Goal: Task Accomplishment & Management: Use online tool/utility

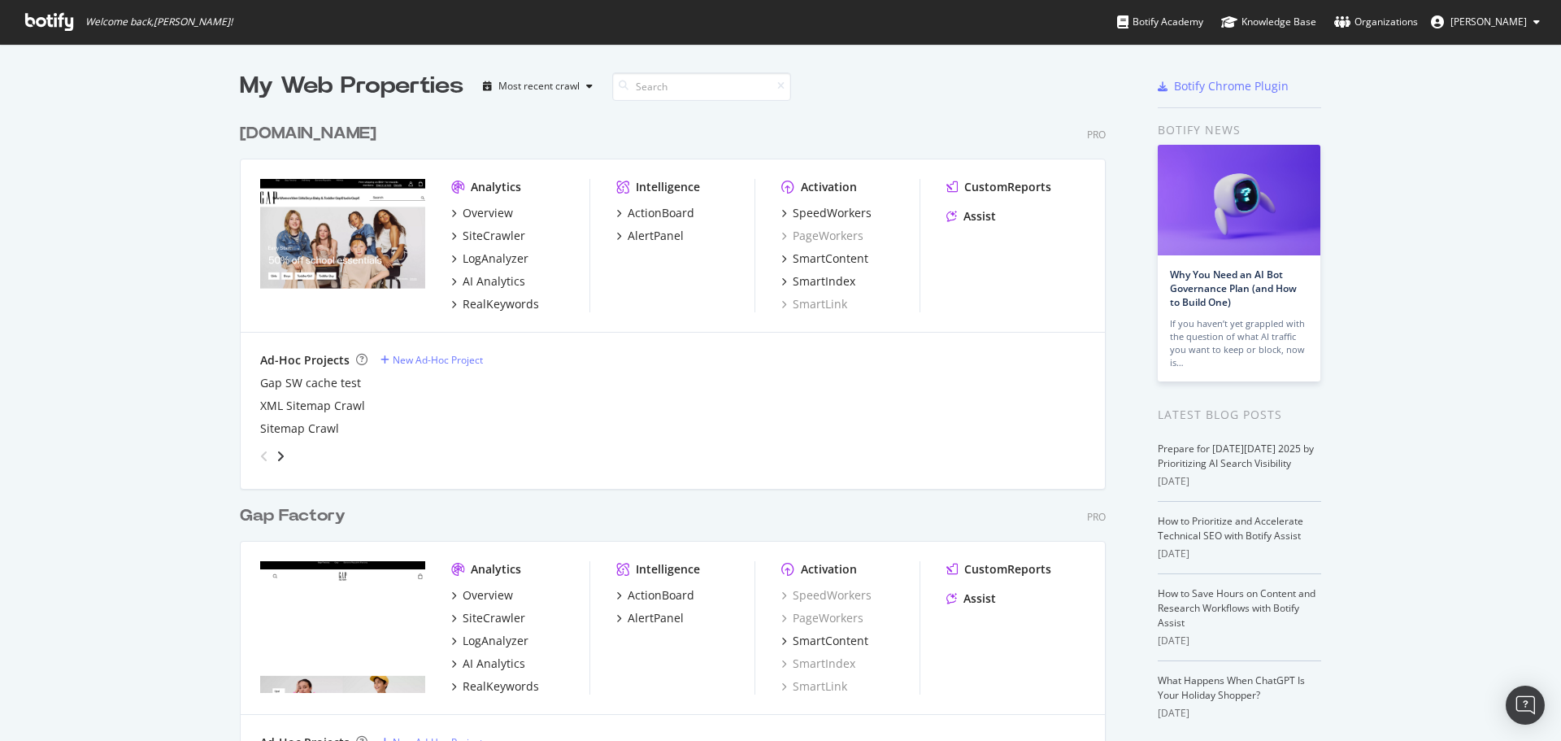
scroll to position [729, 1537]
click at [487, 242] on div "SiteCrawler" at bounding box center [494, 236] width 63 height 16
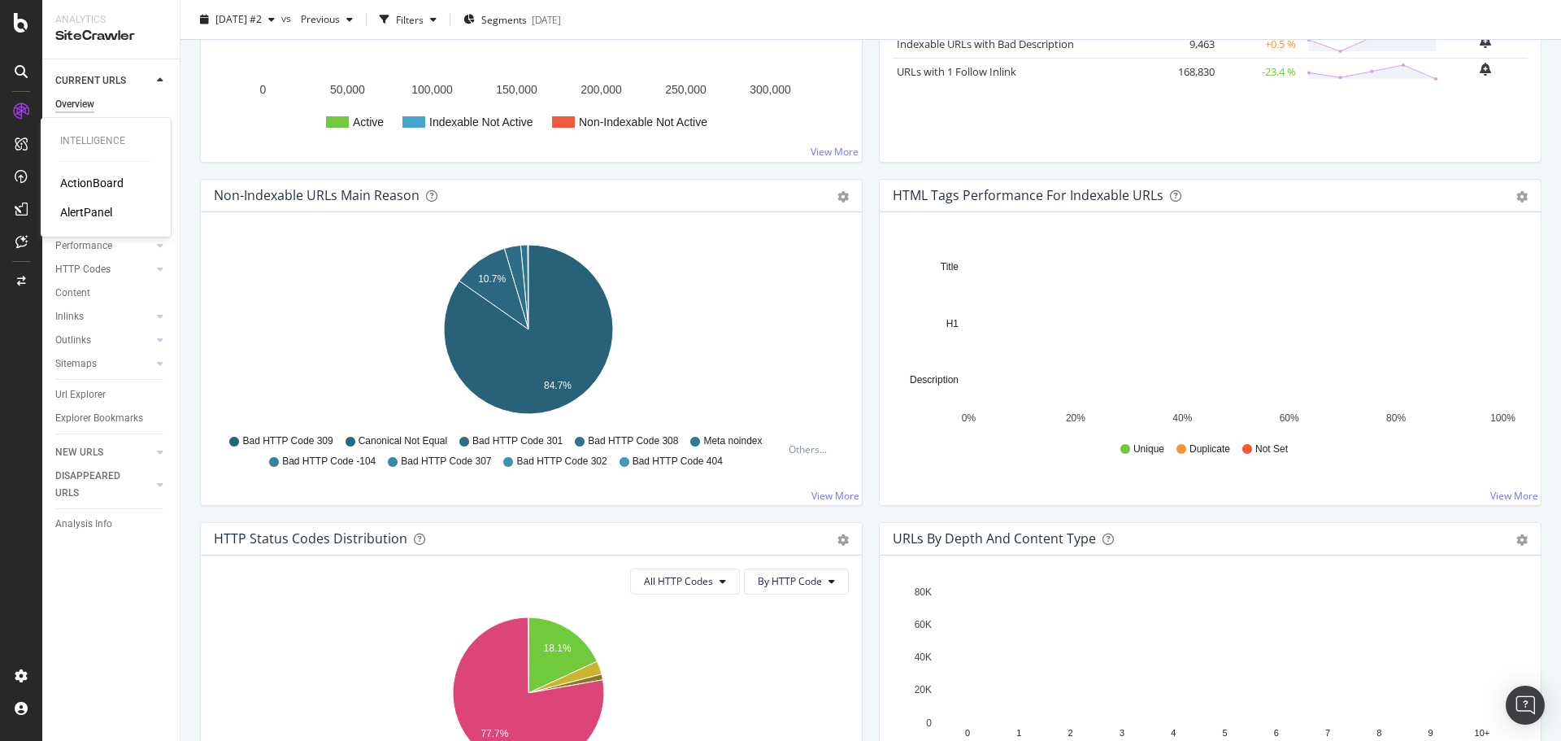
scroll to position [407, 0]
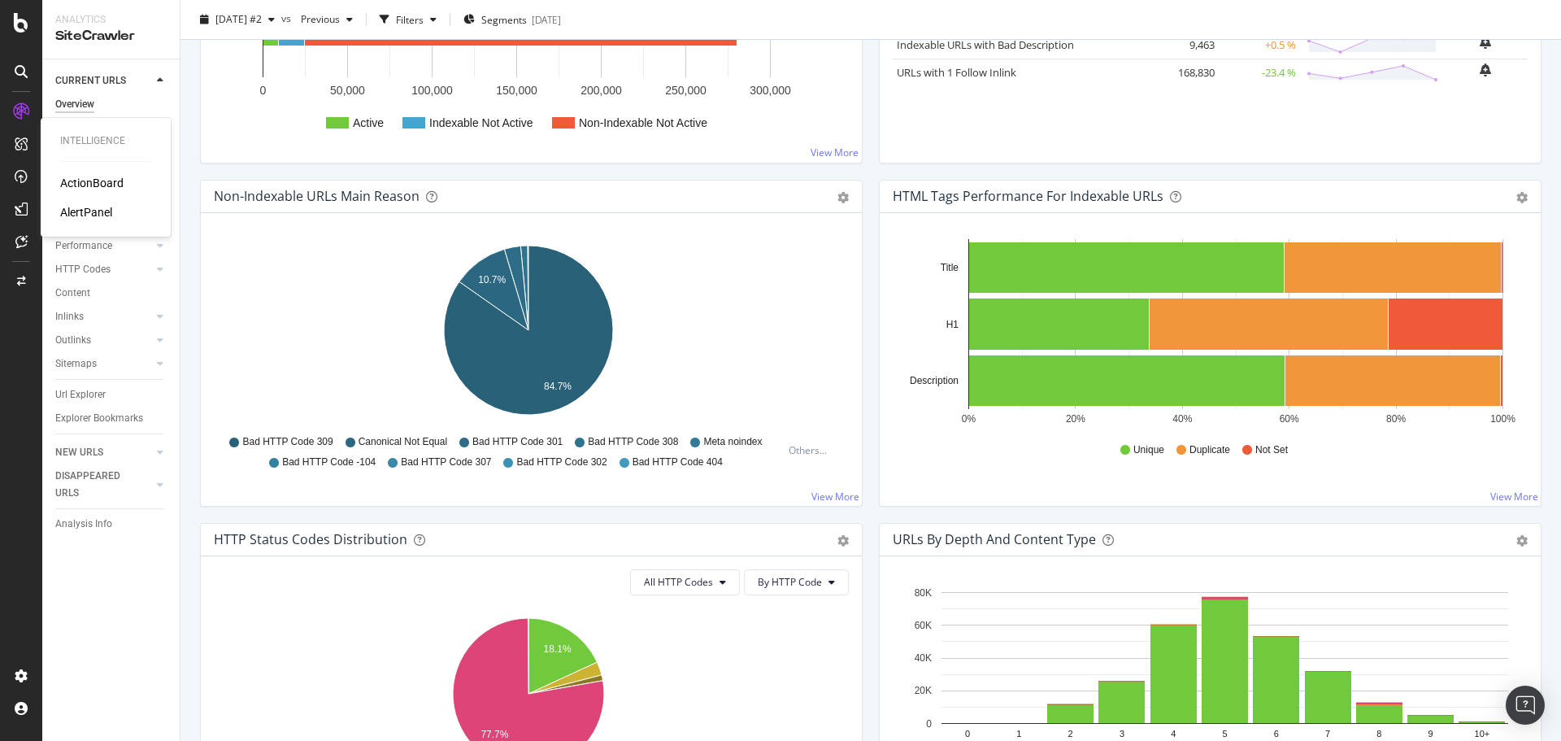
click at [89, 215] on div "AlertPanel" at bounding box center [86, 212] width 52 height 16
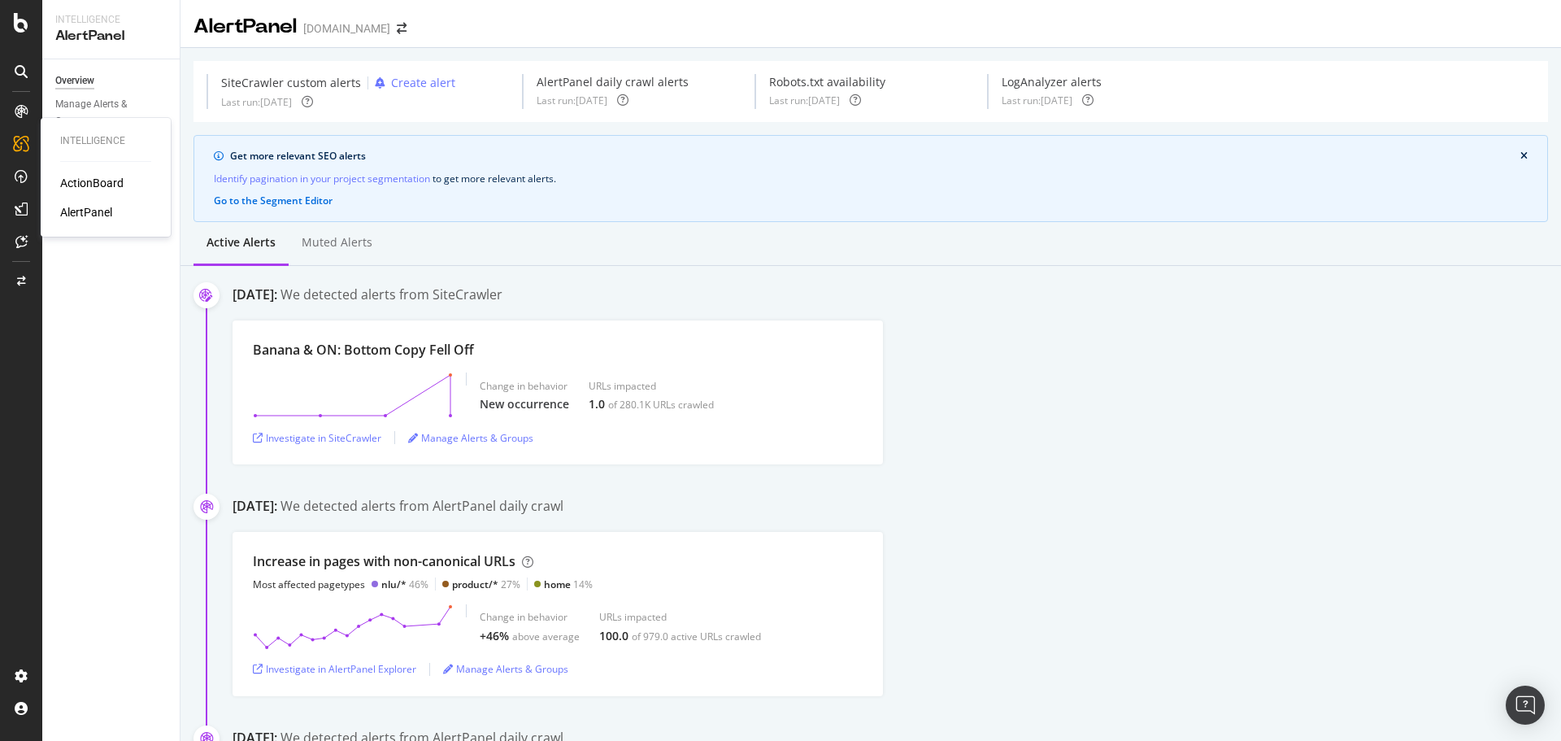
click at [94, 177] on div "ActionBoard" at bounding box center [91, 183] width 63 height 16
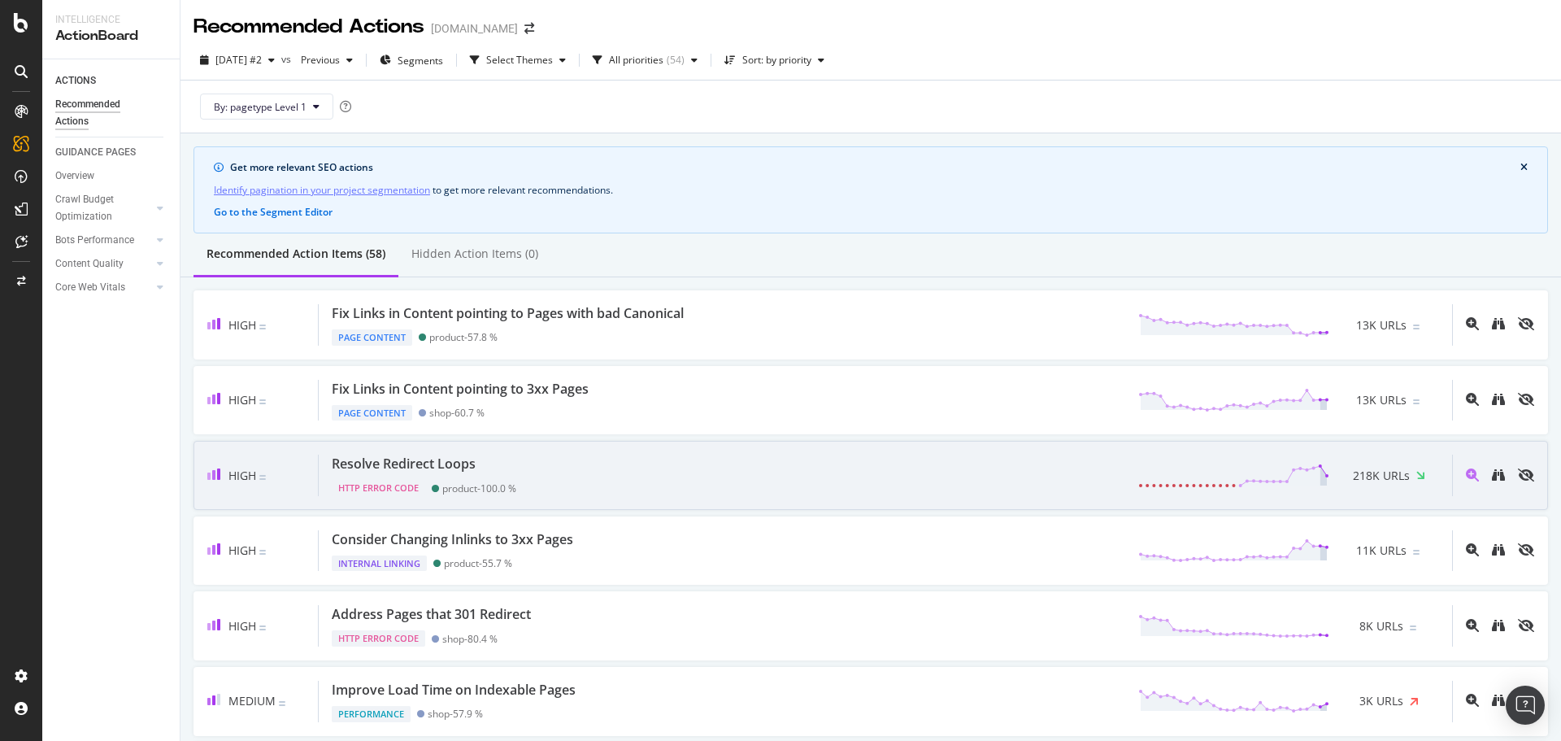
click at [561, 467] on div "Resolve Redirect Loops HTTP Error Code product - 100.0 % 218K URLs" at bounding box center [886, 475] width 1134 height 41
click at [1492, 476] on icon "binoculars" at bounding box center [1498, 474] width 13 height 13
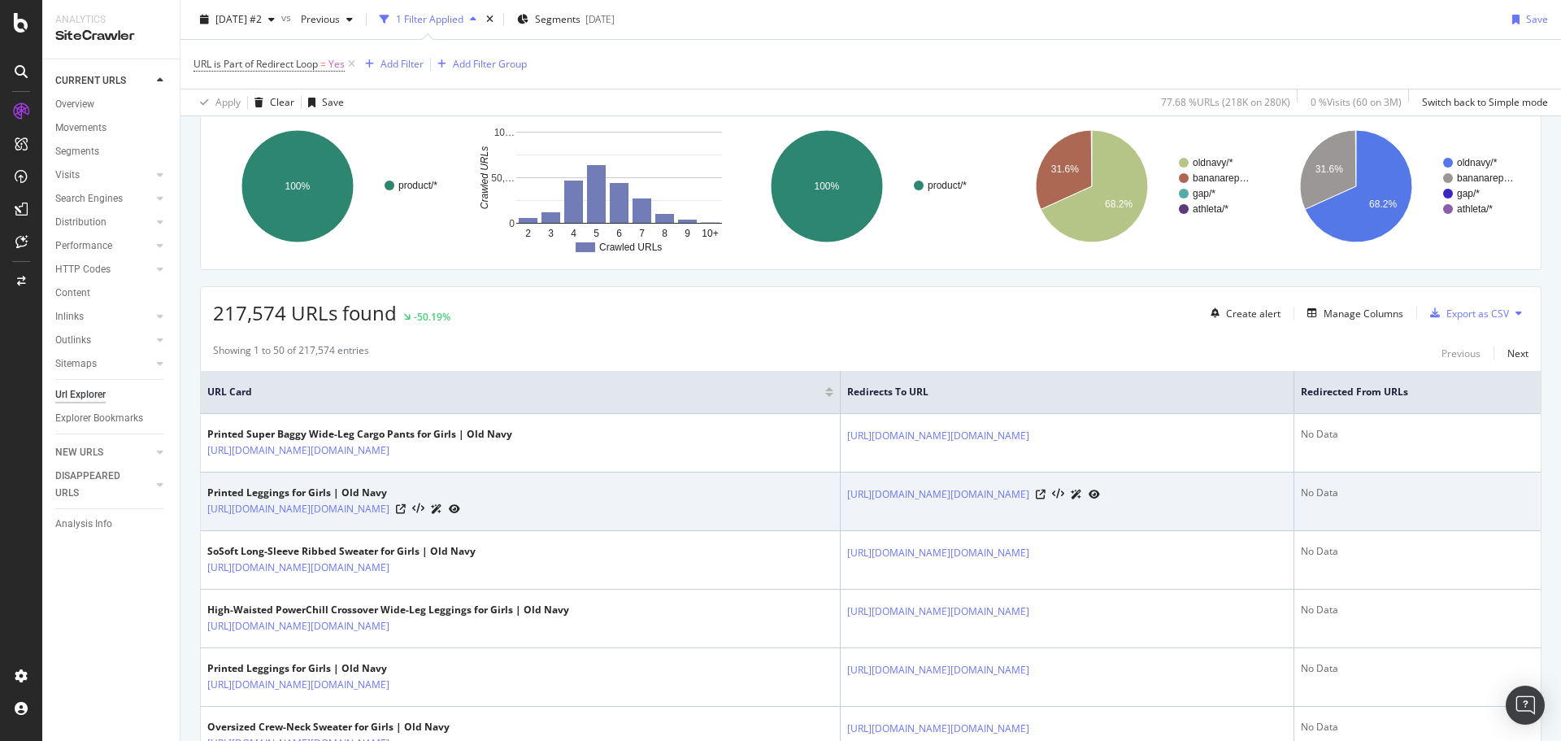
scroll to position [81, 0]
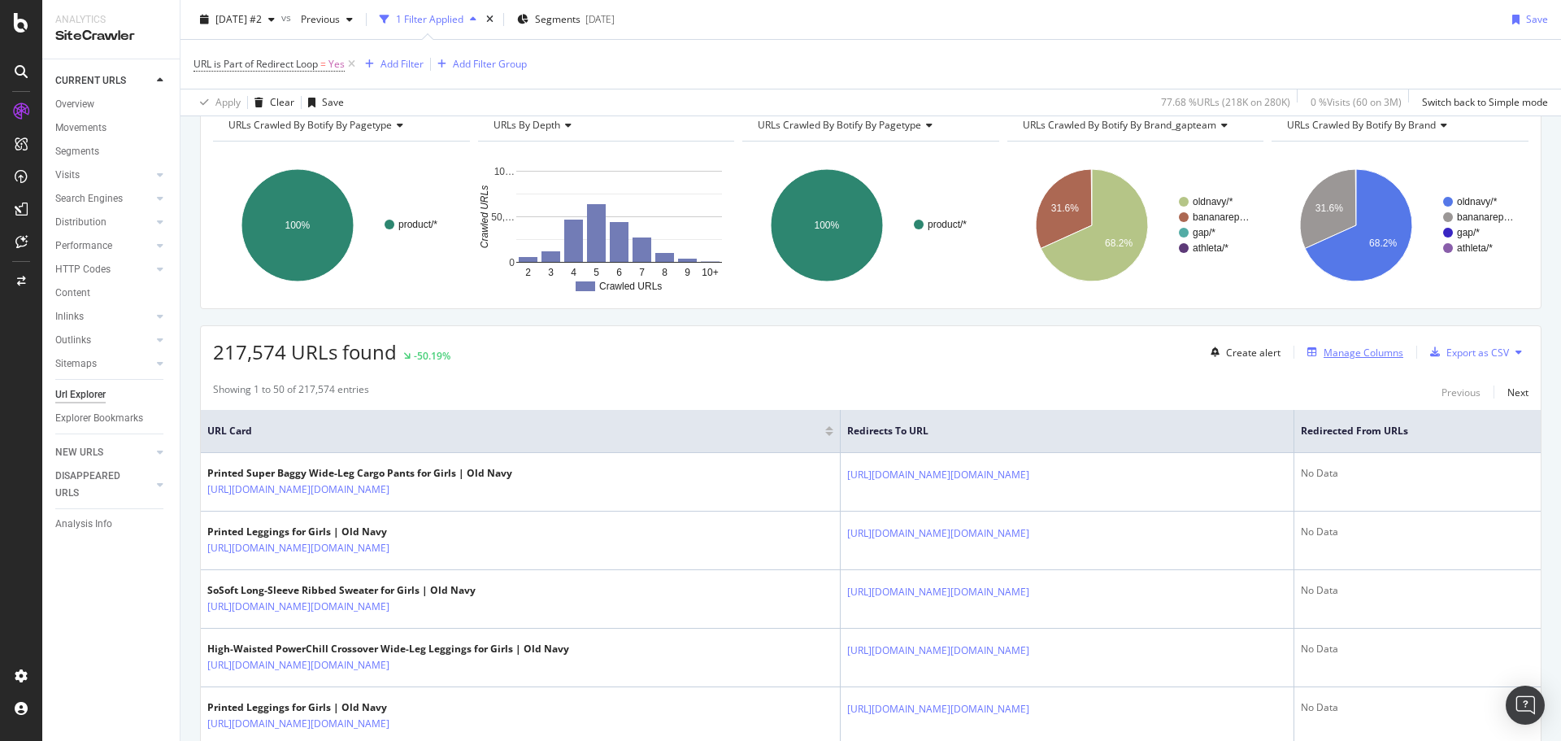
click at [1325, 355] on div "Manage Columns" at bounding box center [1364, 353] width 80 height 14
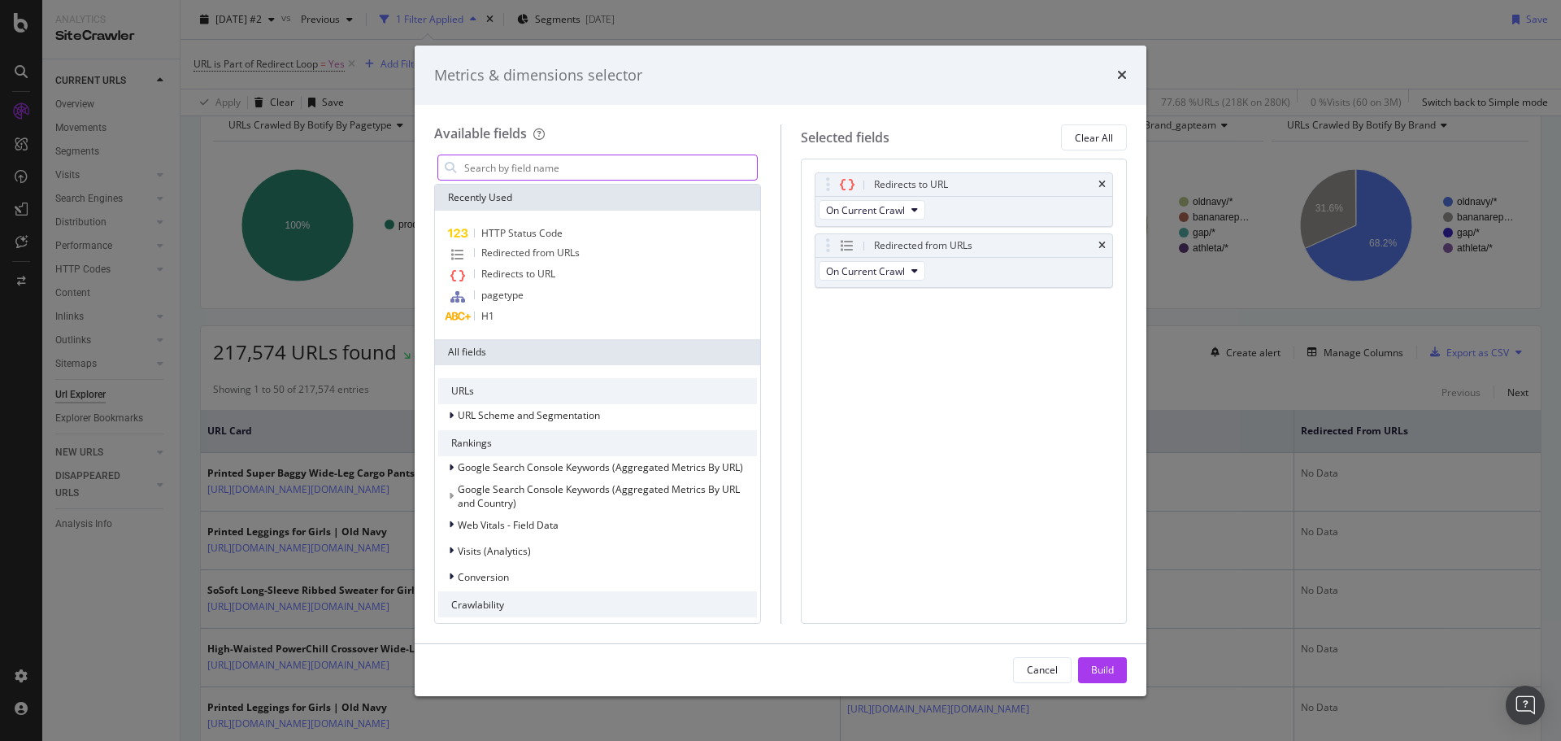
click at [563, 174] on input "modal" at bounding box center [610, 167] width 294 height 24
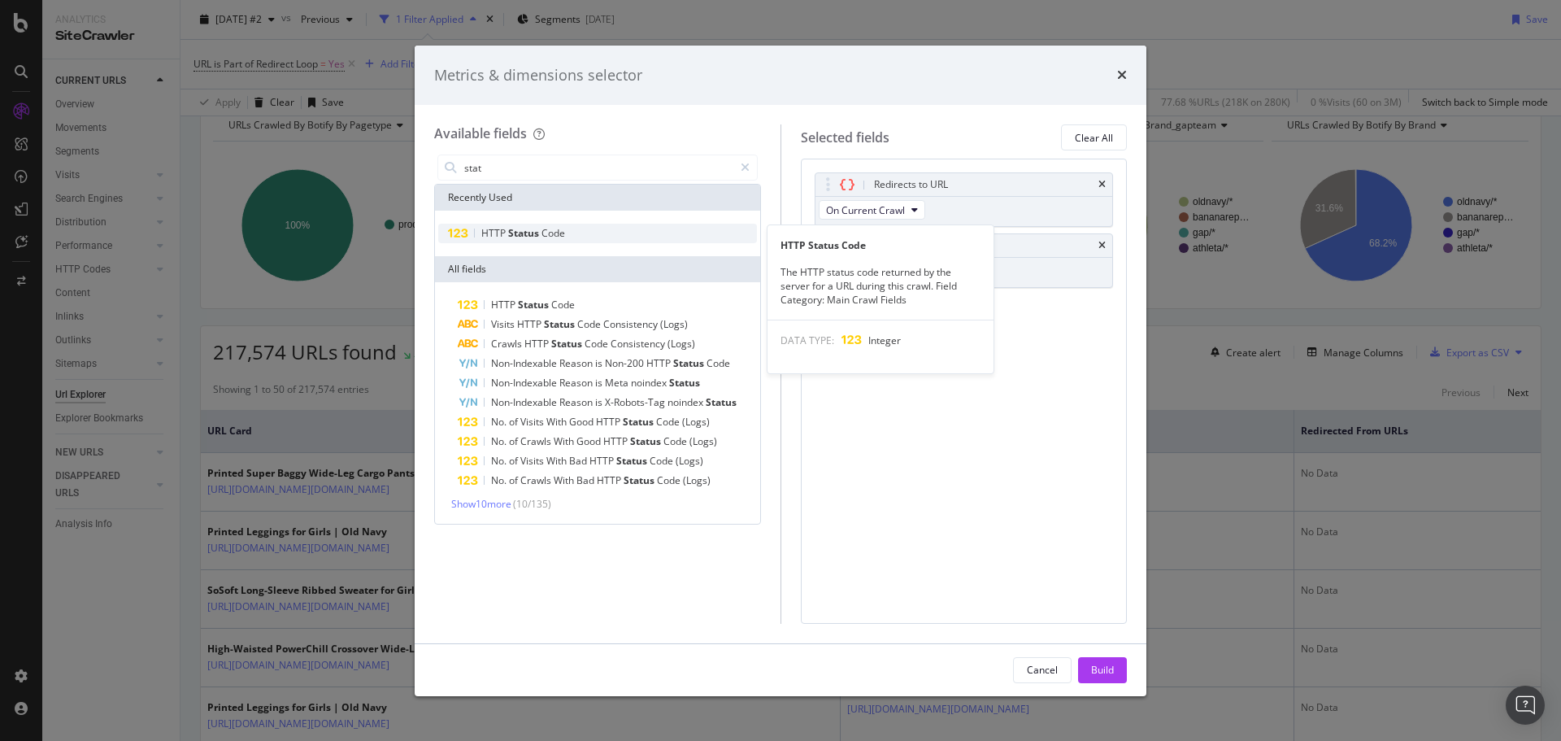
type input "stat"
click at [530, 232] on span "Status" at bounding box center [524, 233] width 33 height 14
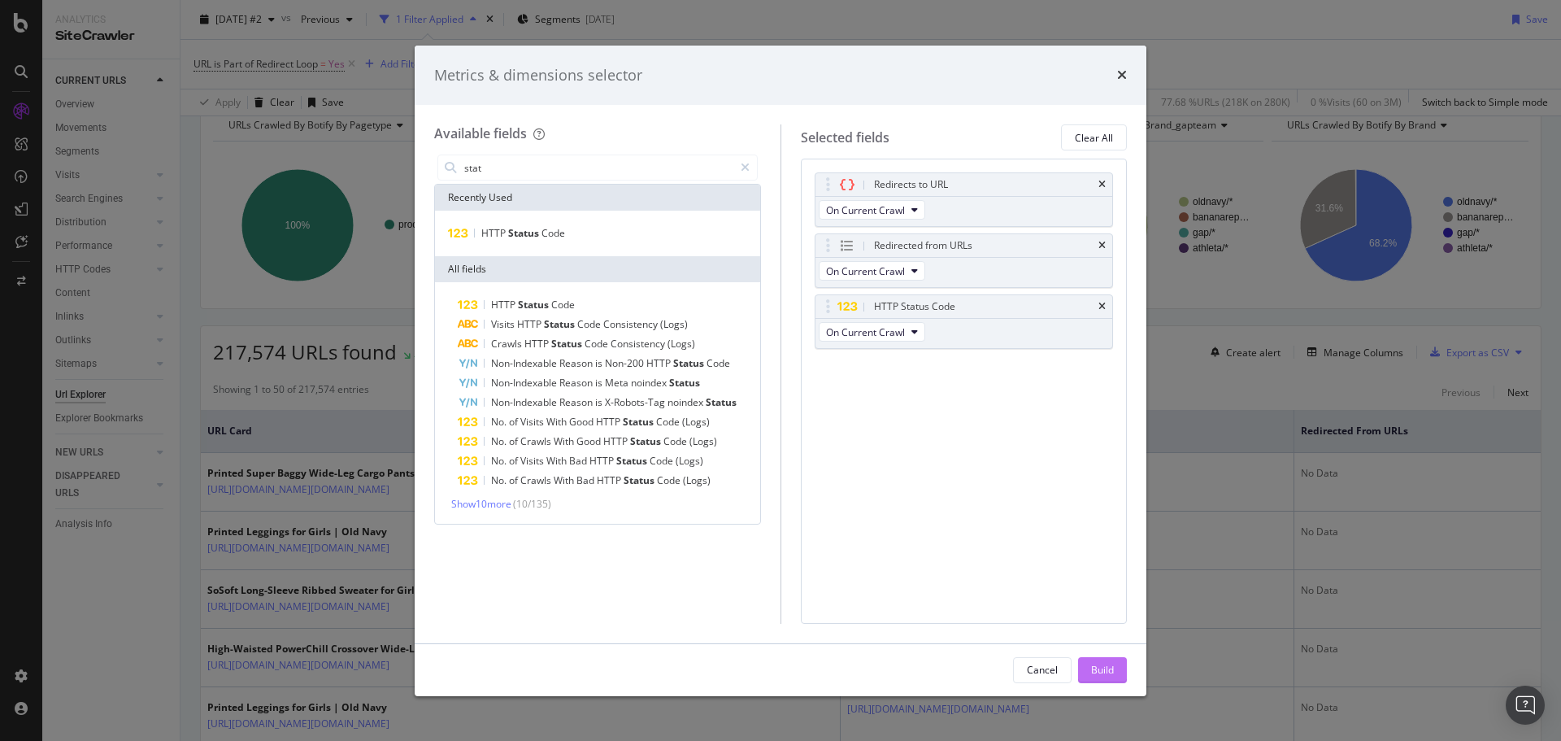
click at [1099, 672] on div "Build" at bounding box center [1102, 670] width 23 height 14
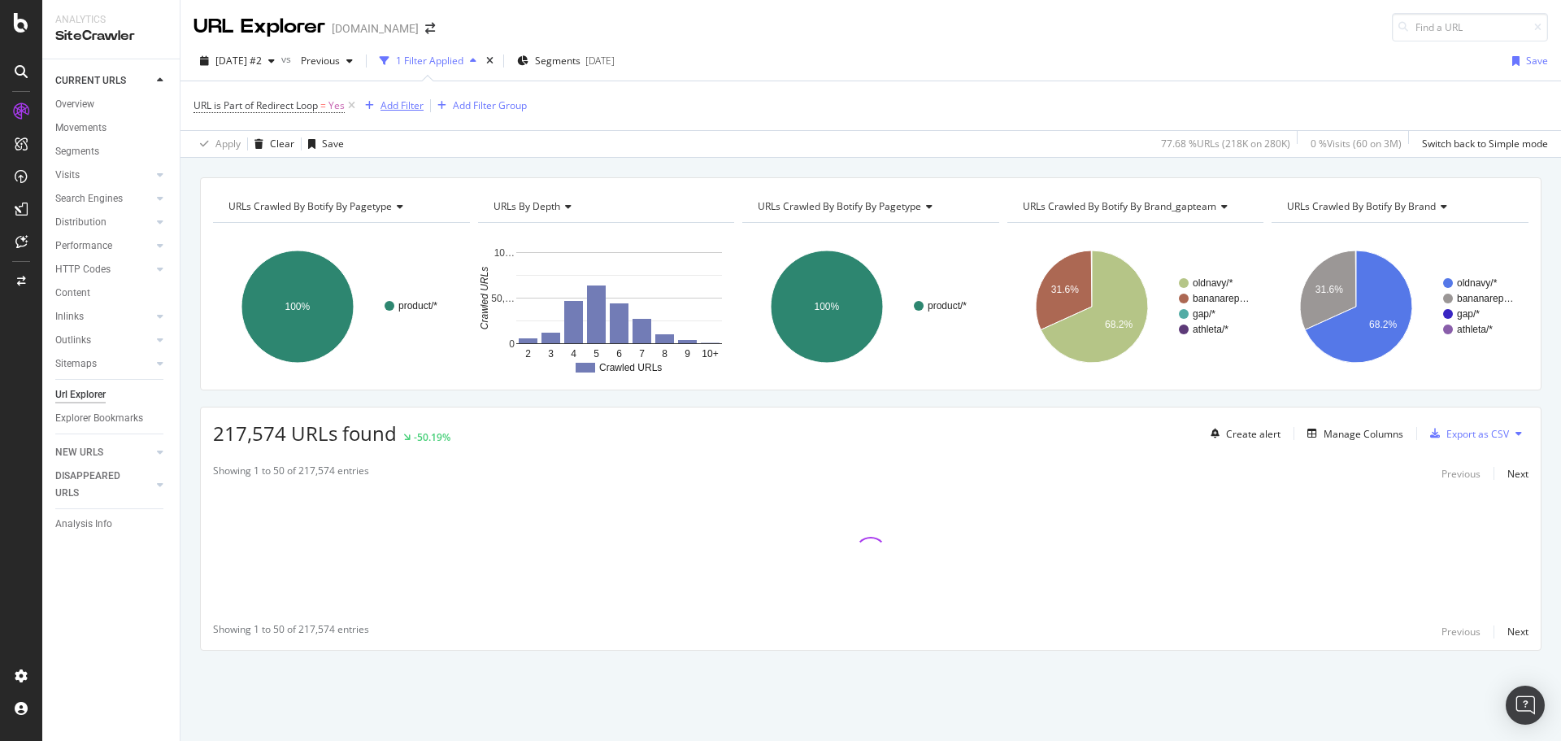
click at [414, 101] on div "Add Filter" at bounding box center [402, 105] width 43 height 14
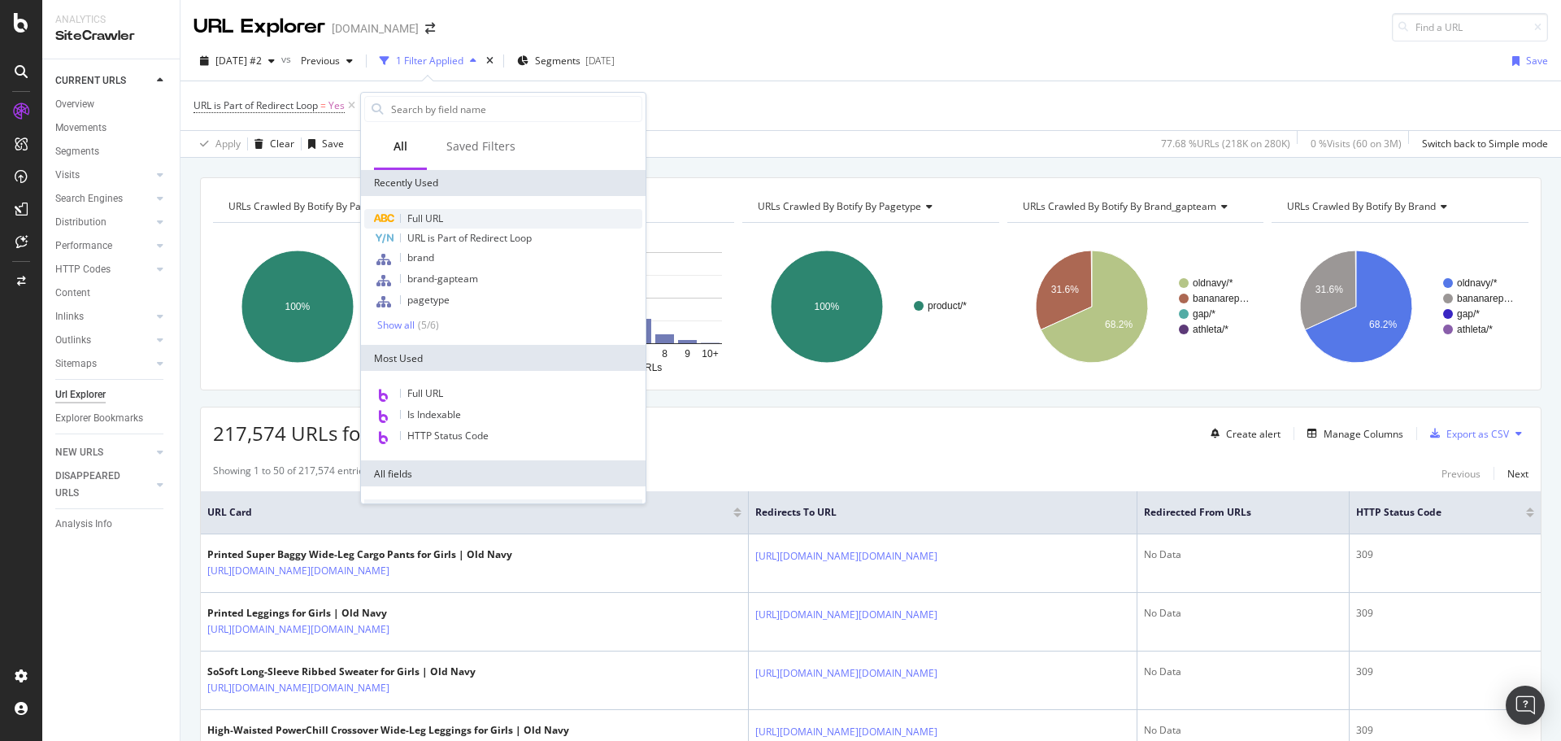
click at [450, 220] on div "Full URL" at bounding box center [503, 219] width 278 height 20
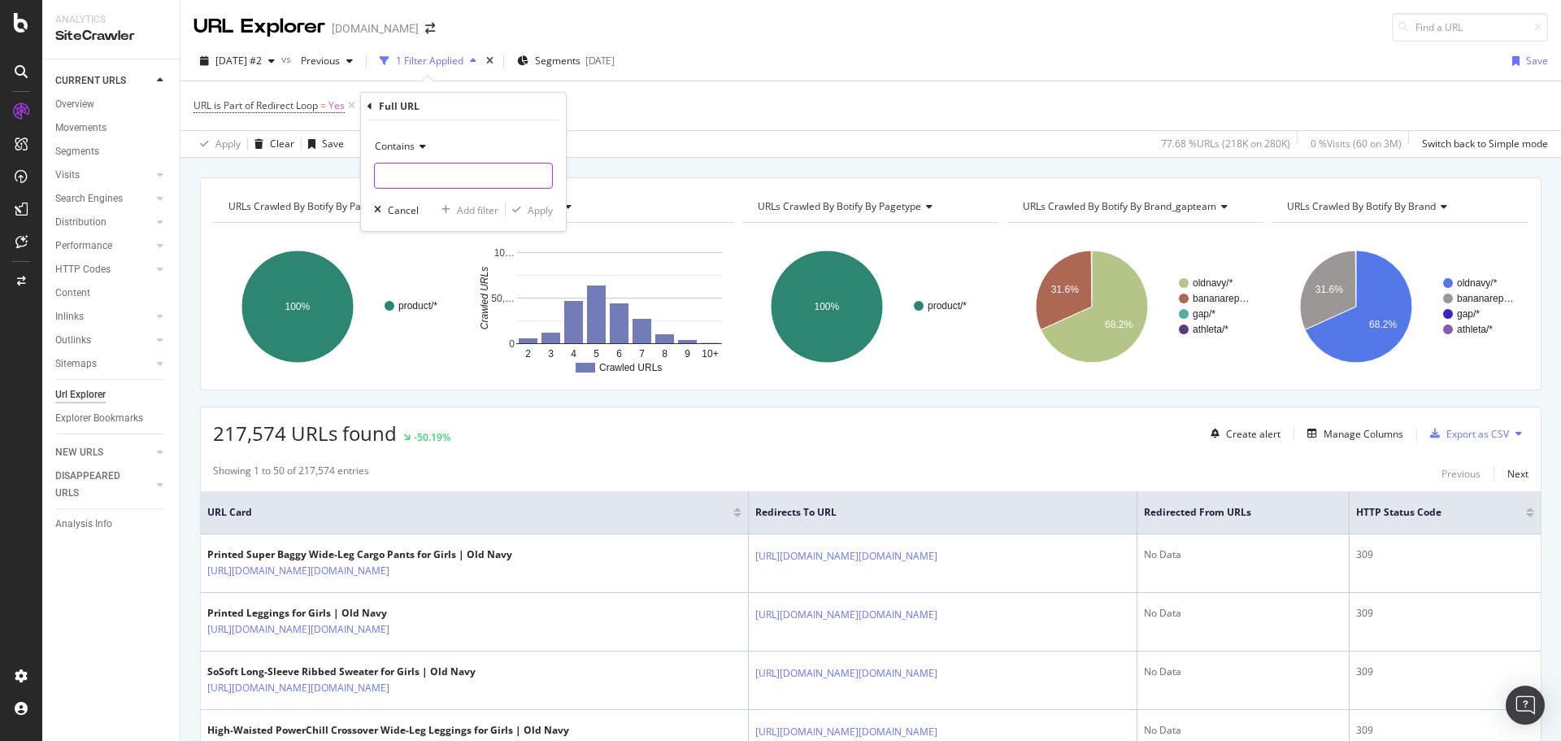
drag, startPoint x: 392, startPoint y: 193, endPoint x: 405, endPoint y: 181, distance: 17.8
click at [398, 189] on div "Contains Cancel Add filter Apply" at bounding box center [463, 175] width 205 height 111
click at [409, 176] on input "text" at bounding box center [463, 176] width 177 height 26
type input "smart"
click at [544, 207] on div "Apply" at bounding box center [540, 210] width 25 height 14
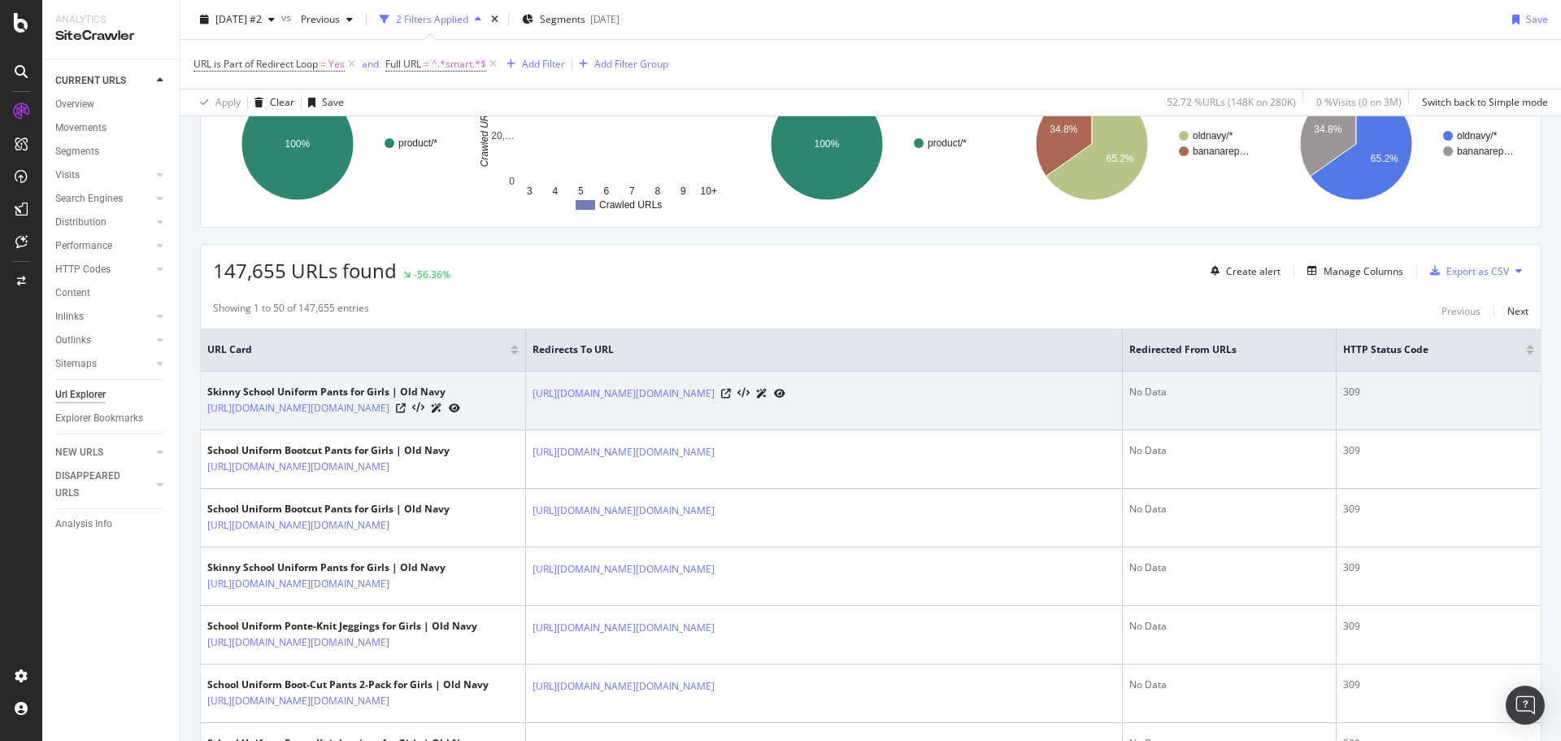
scroll to position [244, 0]
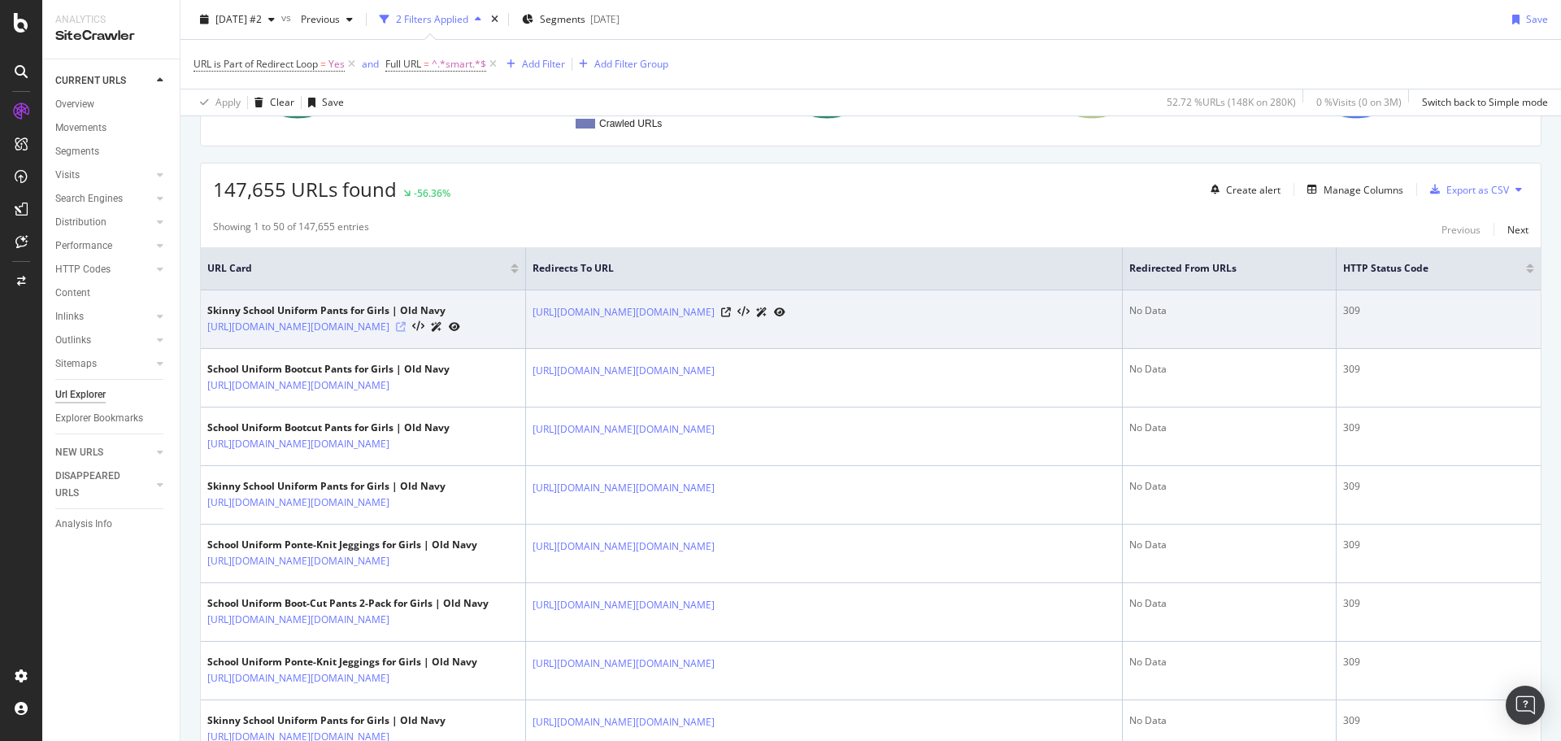
click at [406, 332] on icon at bounding box center [401, 327] width 10 height 10
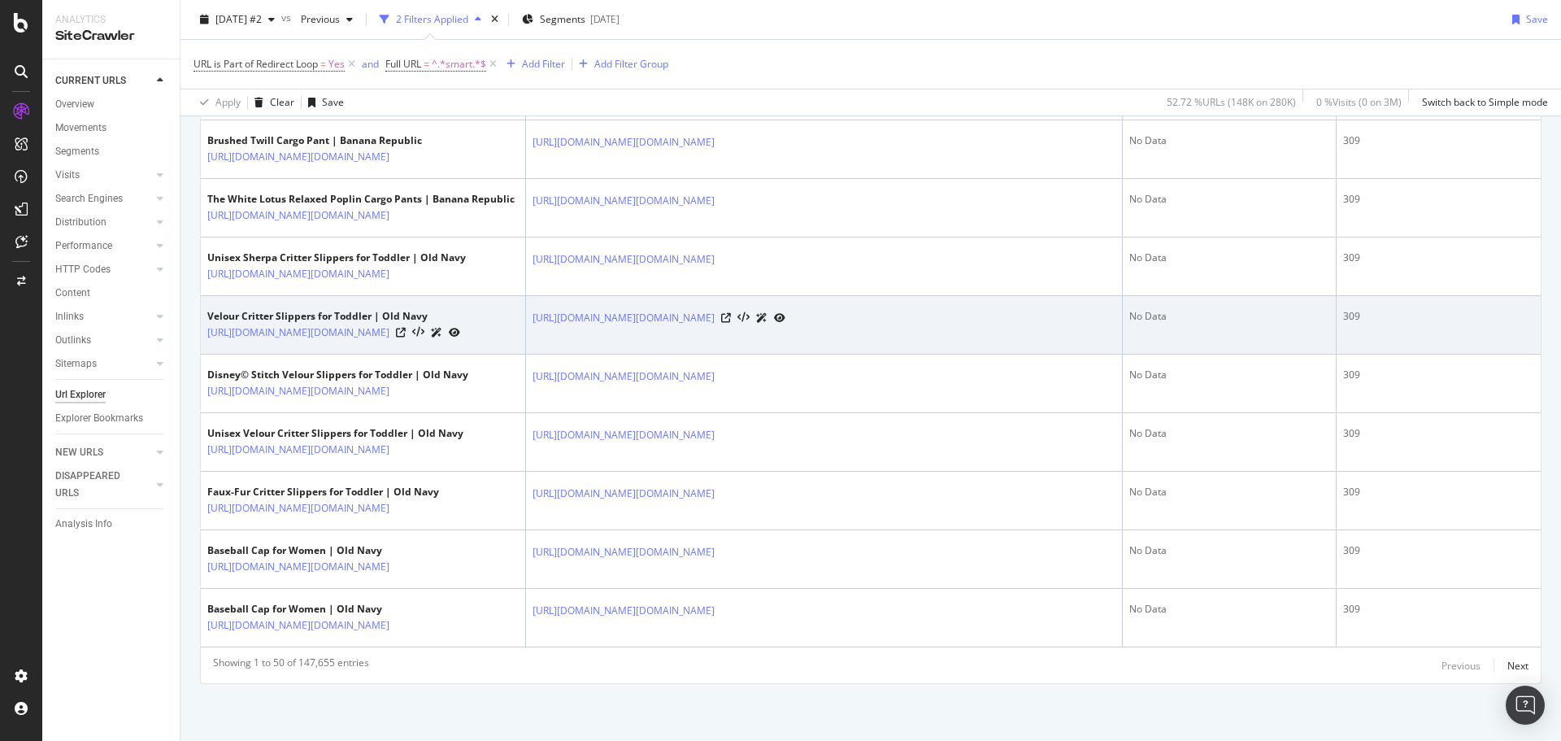
scroll to position [3750, 0]
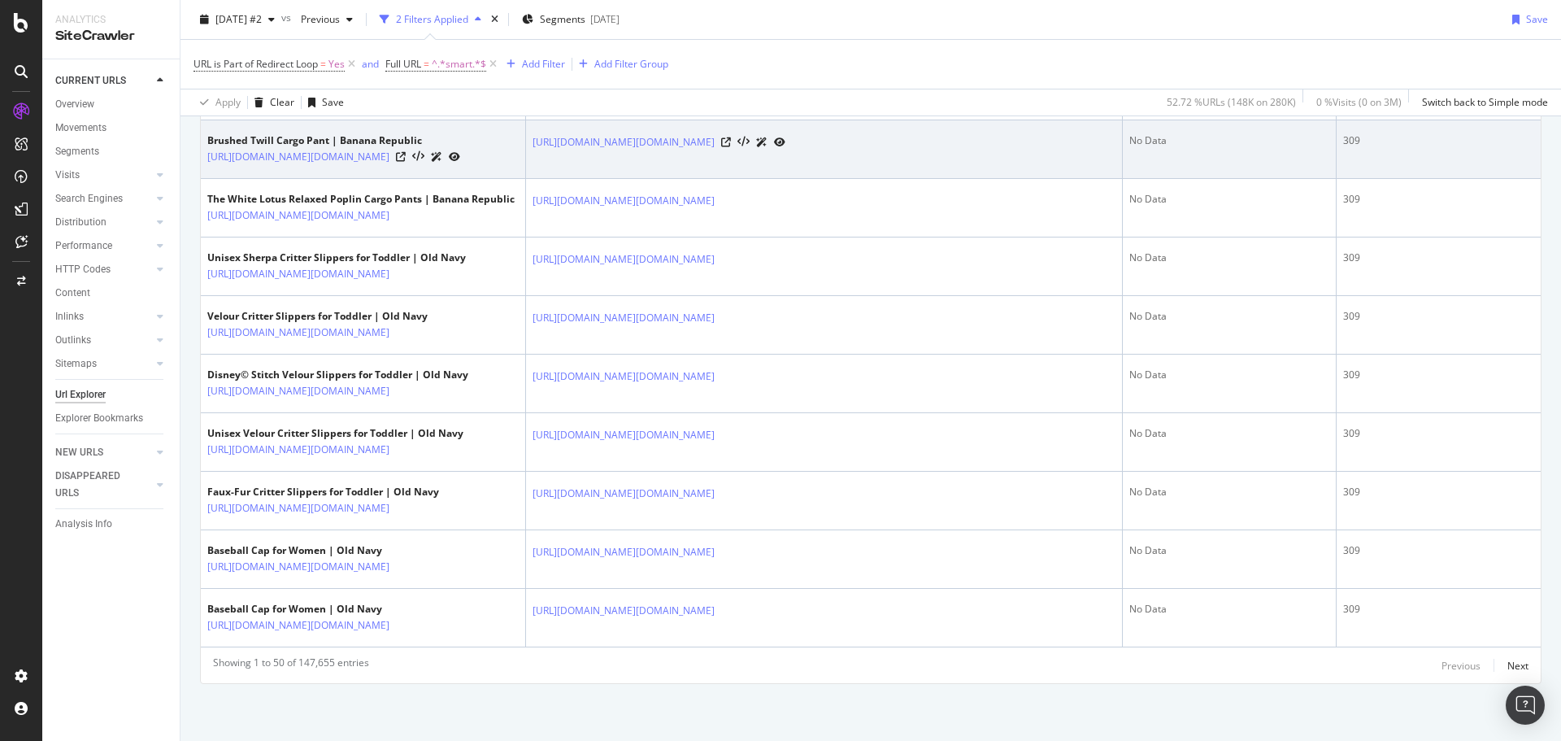
click at [457, 165] on div at bounding box center [428, 156] width 64 height 17
click at [406, 162] on icon at bounding box center [401, 157] width 10 height 10
